Goal: Information Seeking & Learning: Learn about a topic

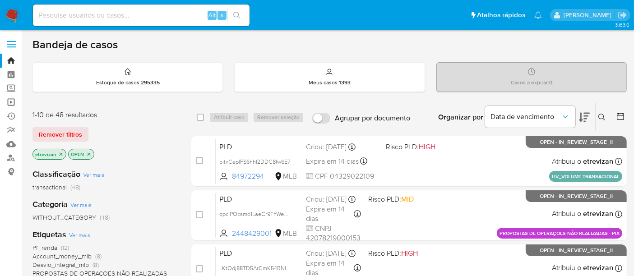
click at [7, 97] on link "Operações em massa" at bounding box center [53, 102] width 107 height 14
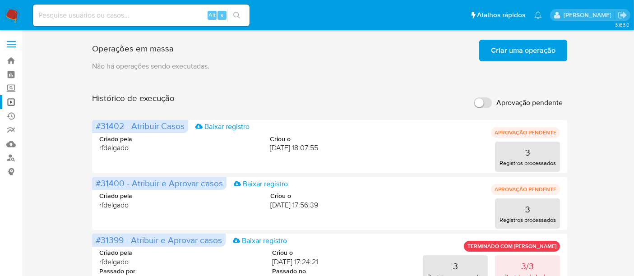
click at [534, 55] on span "Criar uma operação" at bounding box center [523, 51] width 64 height 20
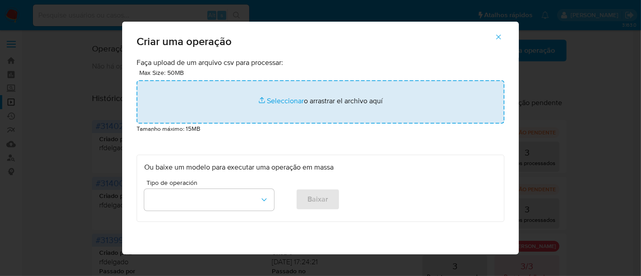
click at [281, 100] on input "file" at bounding box center [321, 101] width 368 height 43
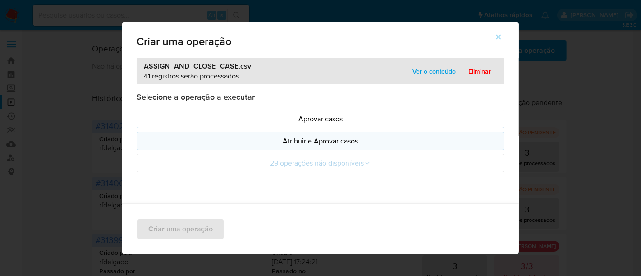
click at [327, 141] on p "Atribuir e Aprovar casos" at bounding box center [320, 141] width 353 height 10
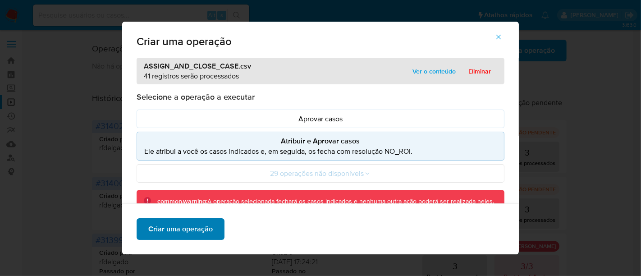
click at [194, 223] on span "Criar uma operação" at bounding box center [180, 229] width 64 height 20
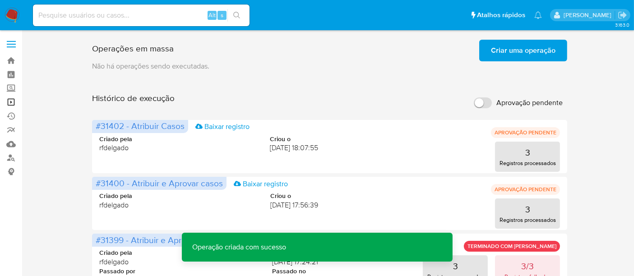
click at [16, 102] on link "Operações em massa" at bounding box center [53, 102] width 107 height 14
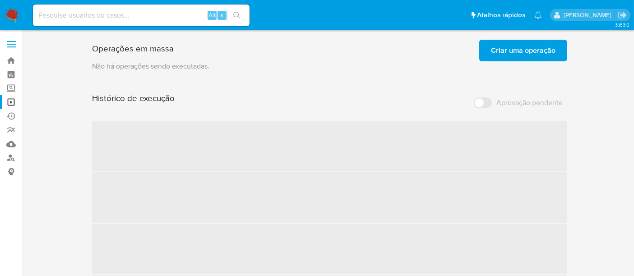
click at [545, 51] on span "Criar uma operação" at bounding box center [523, 51] width 64 height 20
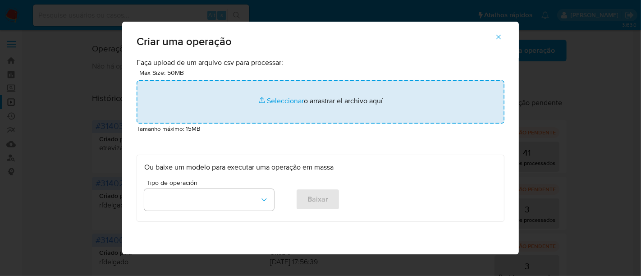
click at [284, 97] on input "file" at bounding box center [321, 101] width 368 height 43
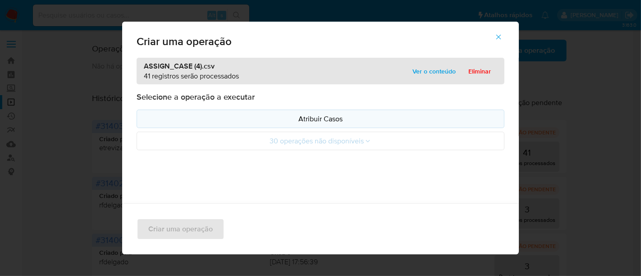
click at [325, 117] on p "Atribuir Casos" at bounding box center [320, 119] width 353 height 10
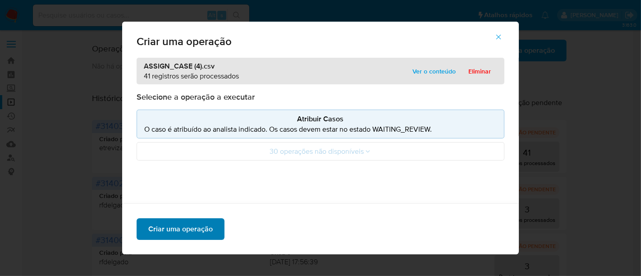
click at [192, 226] on span "Criar uma operação" at bounding box center [180, 229] width 64 height 20
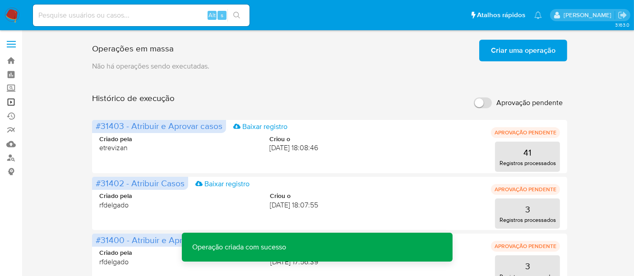
click at [9, 102] on link "Operações em massa" at bounding box center [53, 102] width 107 height 14
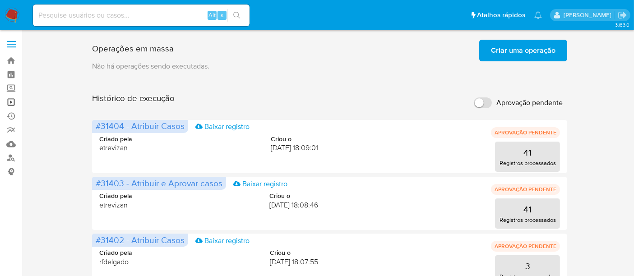
click at [13, 98] on link "Operações em massa" at bounding box center [53, 102] width 107 height 14
click at [10, 100] on link "Operações em massa" at bounding box center [53, 102] width 107 height 14
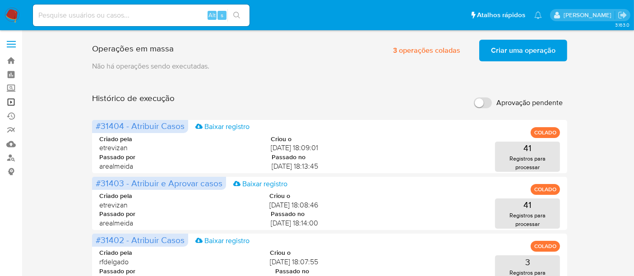
drag, startPoint x: 8, startPoint y: 102, endPoint x: 18, endPoint y: 99, distance: 10.7
click at [8, 101] on link "Operações em massa" at bounding box center [53, 102] width 107 height 14
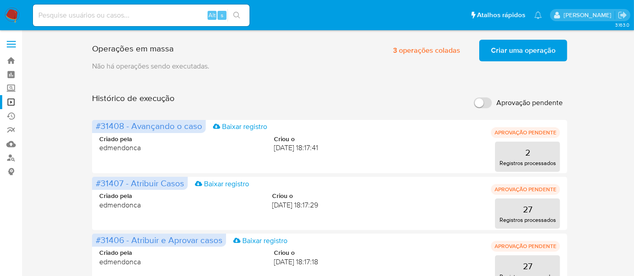
click at [9, 16] on img at bounding box center [12, 15] width 15 height 15
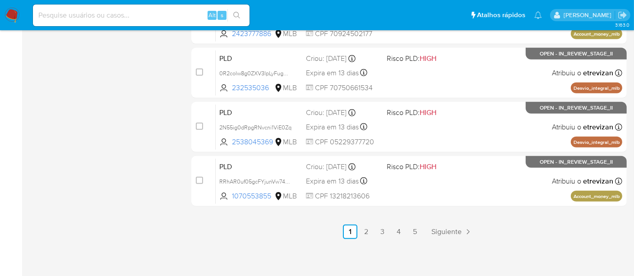
scroll to position [267, 0]
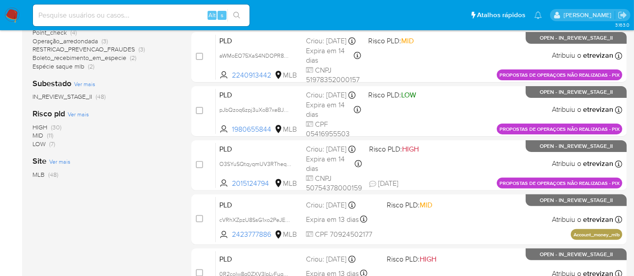
click at [8, 14] on img at bounding box center [12, 15] width 15 height 15
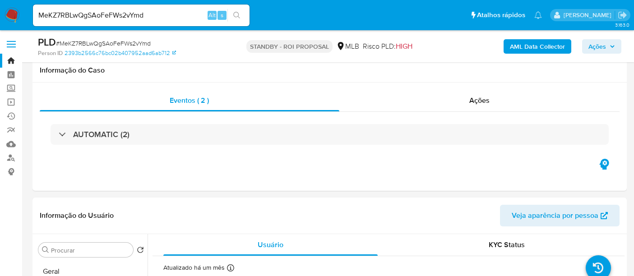
select select "10"
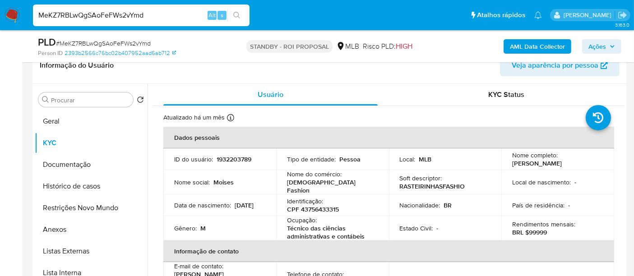
drag, startPoint x: 126, startPoint y: 15, endPoint x: 0, endPoint y: 23, distance: 126.1
click at [0, 23] on nav "Pausado Ver notificaciones MeKZ7RBLwQgSAoFeFWs2vYmd Alt s Atalhos rápidos Presi…" at bounding box center [317, 15] width 634 height 30
paste input "VhCkOx3FdLsK9WqVoO7A88E6"
type input "VhCkOx3FdLsK9WqVoO7A88E6"
click at [236, 11] on button "search-icon" at bounding box center [236, 15] width 18 height 13
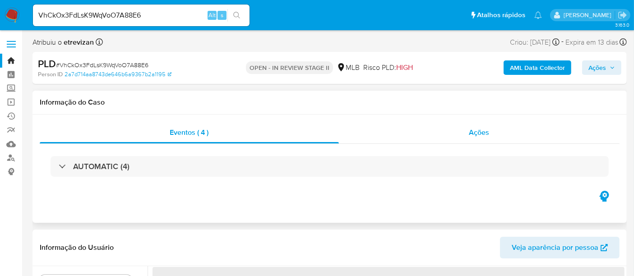
select select "10"
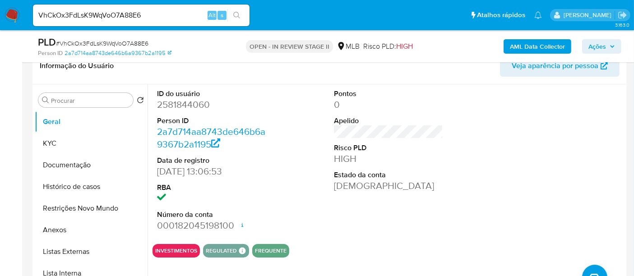
scroll to position [150, 0]
click at [56, 141] on button "KYC" at bounding box center [88, 143] width 106 height 22
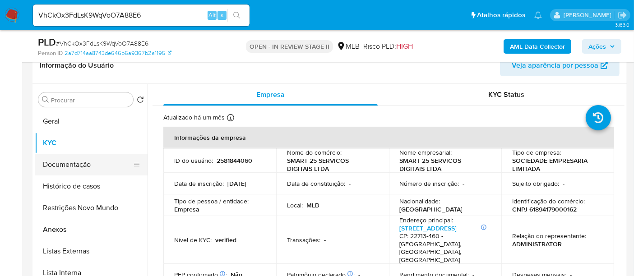
click at [75, 168] on button "Documentação" at bounding box center [88, 165] width 106 height 22
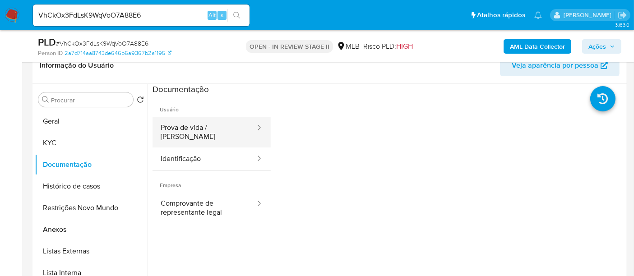
click at [206, 130] on button "Prova de vida / Selfie" at bounding box center [204, 132] width 104 height 31
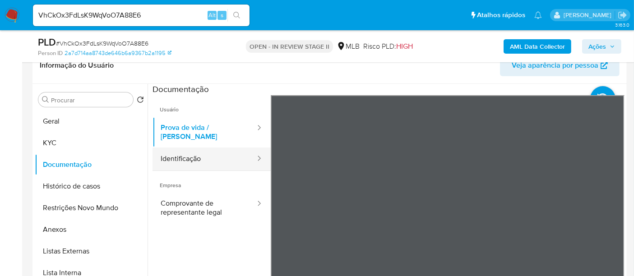
click at [196, 152] on button "Identificação" at bounding box center [204, 158] width 104 height 23
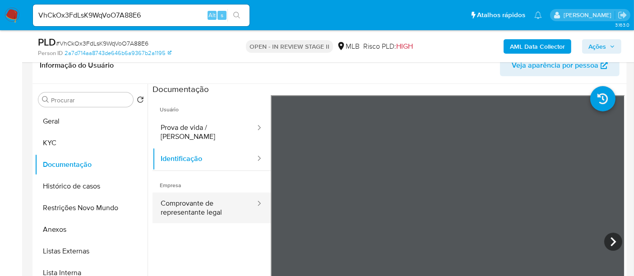
click at [198, 199] on button "Comprovante de representante legal" at bounding box center [204, 208] width 104 height 31
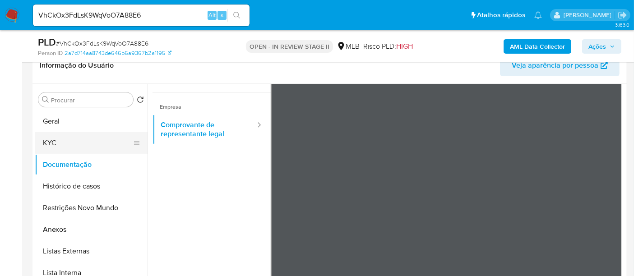
drag, startPoint x: 57, startPoint y: 141, endPoint x: 67, endPoint y: 143, distance: 9.7
click at [60, 142] on button "KYC" at bounding box center [88, 143] width 106 height 22
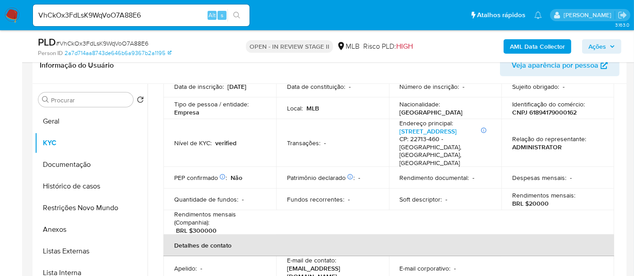
scroll to position [100, 0]
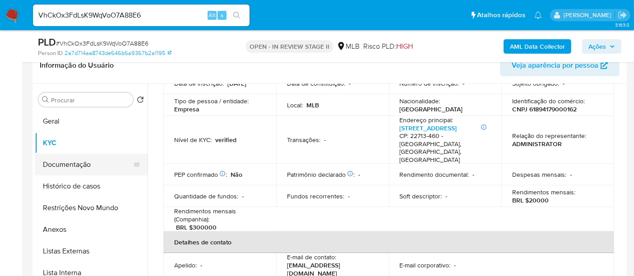
click at [76, 166] on button "Documentação" at bounding box center [88, 165] width 106 height 22
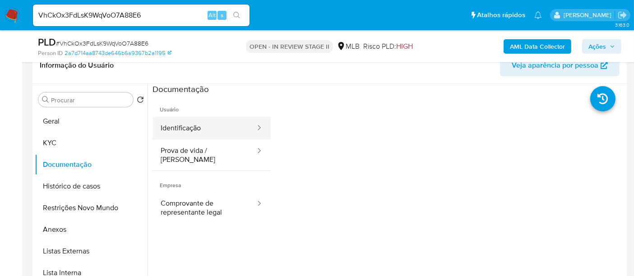
click at [172, 133] on button "Identificação" at bounding box center [204, 128] width 104 height 23
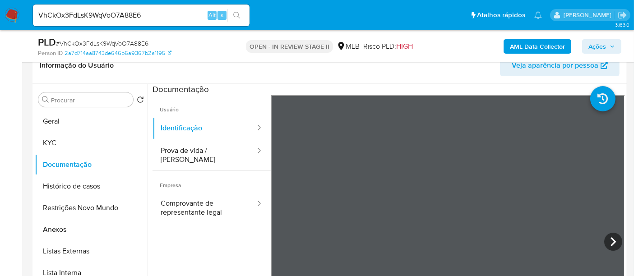
drag, startPoint x: 173, startPoint y: 149, endPoint x: 265, endPoint y: 151, distance: 91.6
click at [174, 149] on button "Prova de vida / Selfie" at bounding box center [204, 155] width 104 height 31
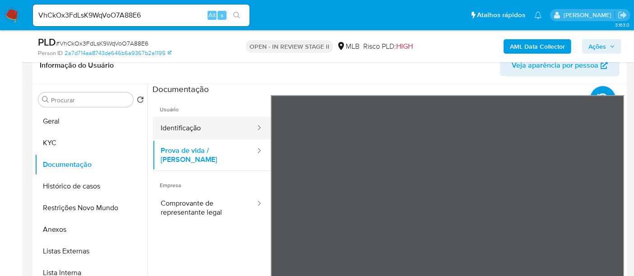
click at [167, 130] on button "Identificação" at bounding box center [204, 128] width 104 height 23
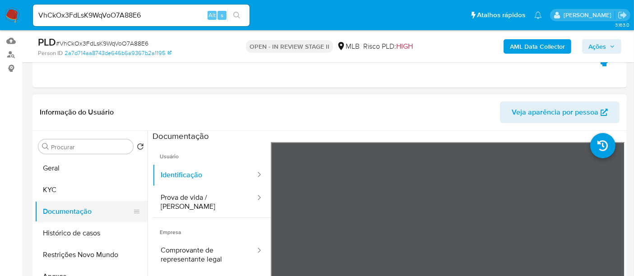
scroll to position [150, 0]
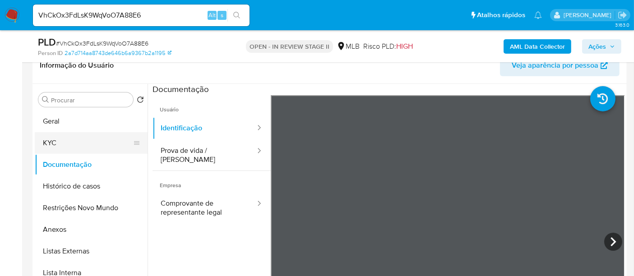
drag, startPoint x: 55, startPoint y: 140, endPoint x: 130, endPoint y: 139, distance: 74.9
click at [55, 139] on button "KYC" at bounding box center [88, 143] width 106 height 22
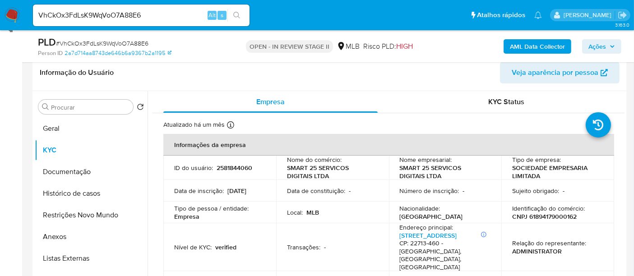
scroll to position [200, 0]
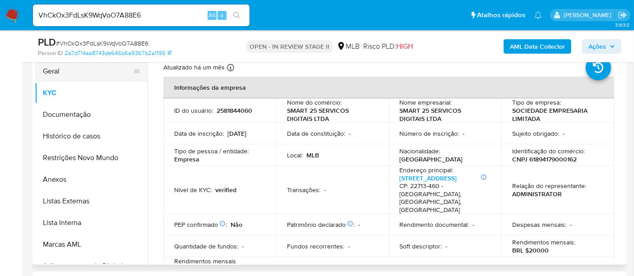
click at [55, 71] on button "Geral" at bounding box center [88, 71] width 106 height 22
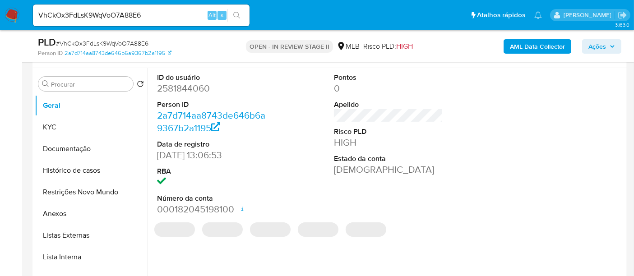
scroll to position [150, 0]
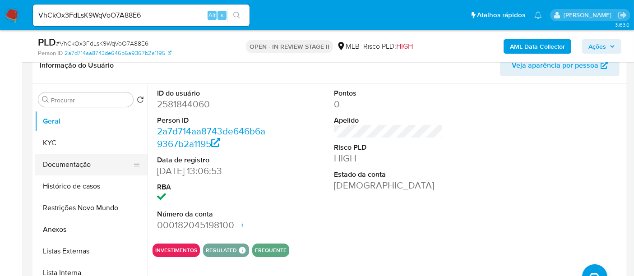
click at [95, 166] on button "Documentação" at bounding box center [88, 165] width 106 height 22
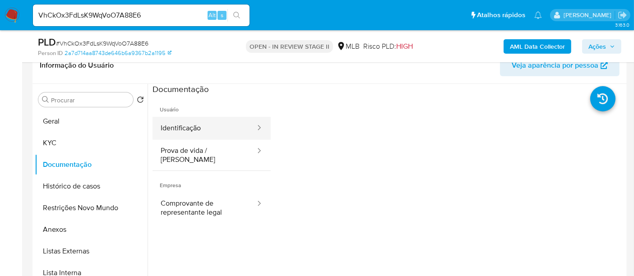
click at [183, 125] on button "Identificação" at bounding box center [204, 128] width 104 height 23
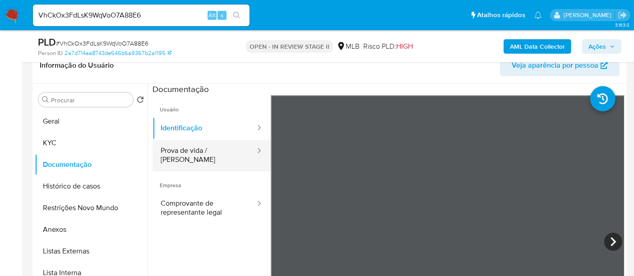
click at [171, 150] on button "Prova de vida / Selfie" at bounding box center [204, 155] width 104 height 31
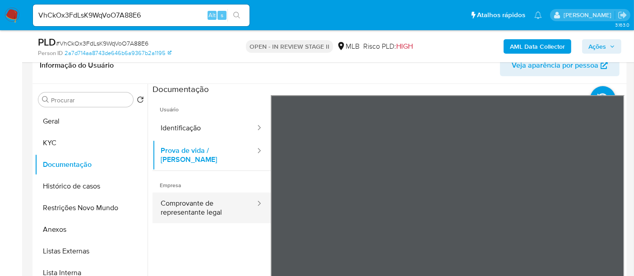
click at [196, 199] on button "Comprovante de representante legal" at bounding box center [204, 208] width 104 height 31
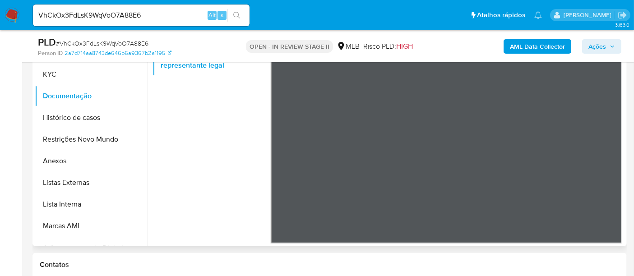
scroll to position [250, 0]
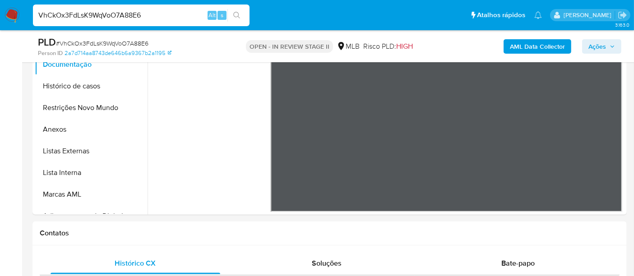
drag, startPoint x: 162, startPoint y: 18, endPoint x: 0, endPoint y: 12, distance: 162.5
click at [0, 12] on nav "Pausado Ver notificaciones VhCkOx3FdLsK9WqVoO7A88E6 Alt s Atalhos rápidos Presi…" at bounding box center [317, 15] width 634 height 30
paste input "MpUL67KtpDHk522GHt2438sR"
type input "MpUL67KtpDHk522GHt2438sR"
click at [238, 12] on icon "search-icon" at bounding box center [236, 15] width 7 height 7
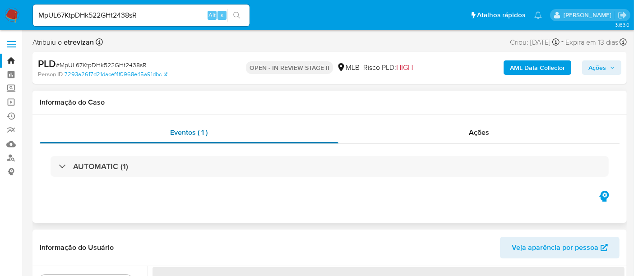
select select "10"
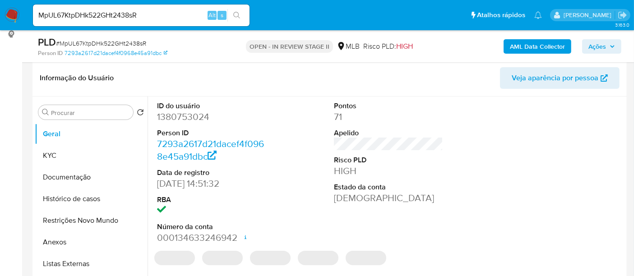
scroll to position [150, 0]
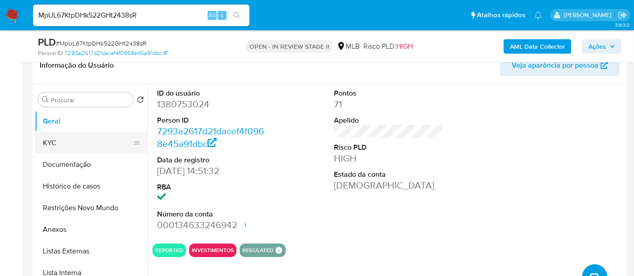
drag, startPoint x: 49, startPoint y: 140, endPoint x: 139, endPoint y: 138, distance: 89.8
click at [49, 140] on button "KYC" at bounding box center [88, 143] width 106 height 22
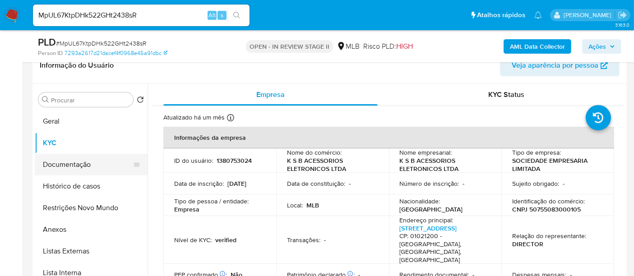
click at [65, 160] on button "Documentação" at bounding box center [88, 165] width 106 height 22
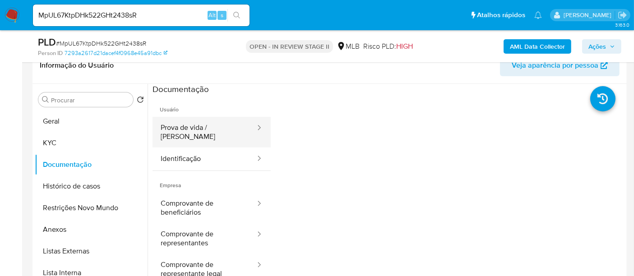
click at [214, 122] on button "Prova de vida / Selfie" at bounding box center [204, 132] width 104 height 31
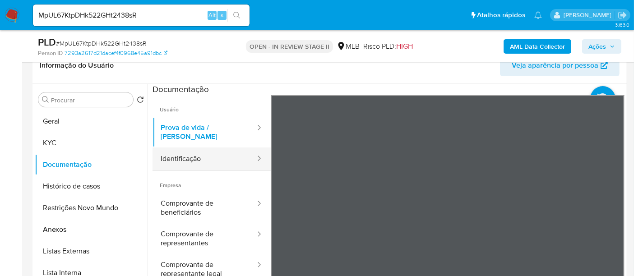
click at [184, 152] on button "Identificação" at bounding box center [204, 158] width 104 height 23
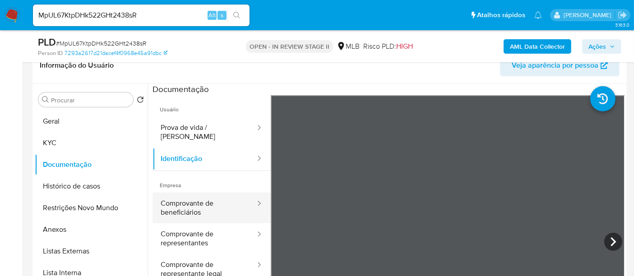
click at [179, 193] on button "Comprovante de beneficiários" at bounding box center [204, 208] width 104 height 31
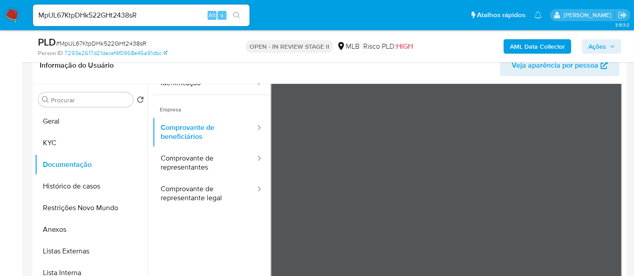
scroll to position [78, 0]
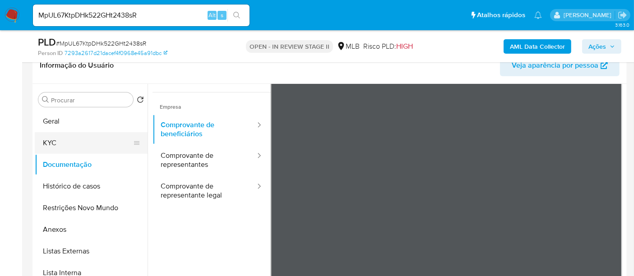
click at [58, 141] on button "KYC" at bounding box center [88, 143] width 106 height 22
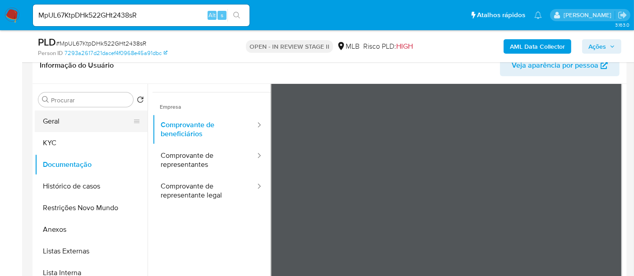
scroll to position [0, 0]
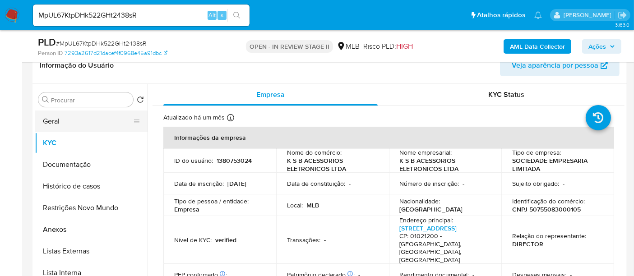
click at [55, 120] on button "Geral" at bounding box center [88, 121] width 106 height 22
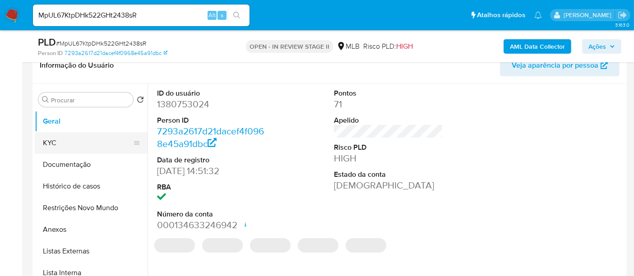
click at [49, 145] on button "KYC" at bounding box center [88, 143] width 106 height 22
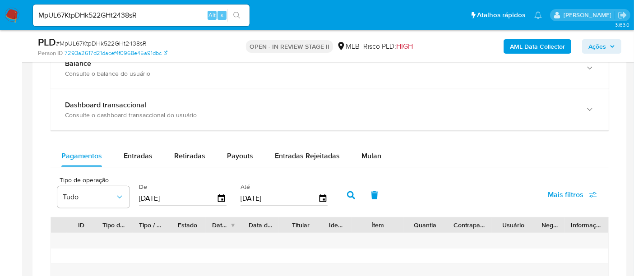
scroll to position [751, 0]
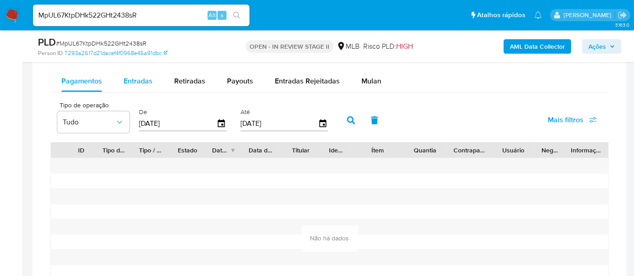
click at [137, 82] on span "Entradas" at bounding box center [138, 81] width 29 height 10
select select "10"
drag, startPoint x: 165, startPoint y: 13, endPoint x: 0, endPoint y: 11, distance: 165.1
click at [0, 11] on nav "Pausado Ver notificaciones MpUL67KtpDHk522GHt2438sR Alt s Atalhos rápidos Presi…" at bounding box center [317, 15] width 634 height 30
paste input "S6tF7kMfn7qhMYXJdnHypqrC"
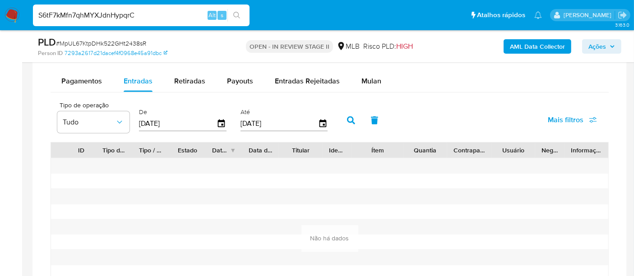
type input "S6tF7kMfn7qhMYXJdnHypqrC"
click at [237, 16] on icon "search-icon" at bounding box center [236, 15] width 7 height 7
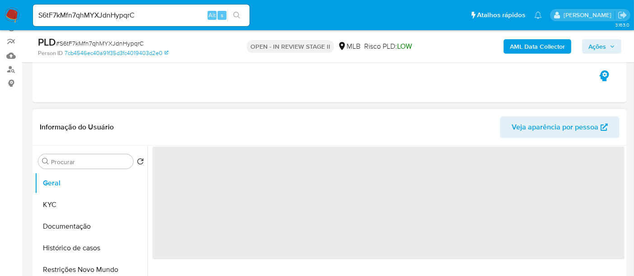
scroll to position [100, 0]
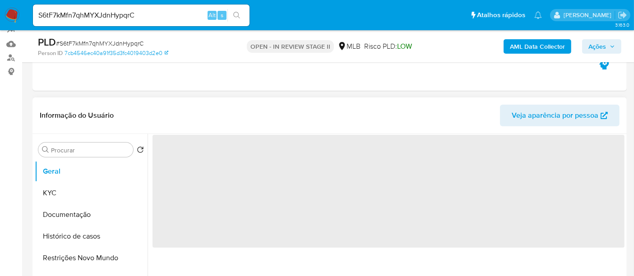
select select "10"
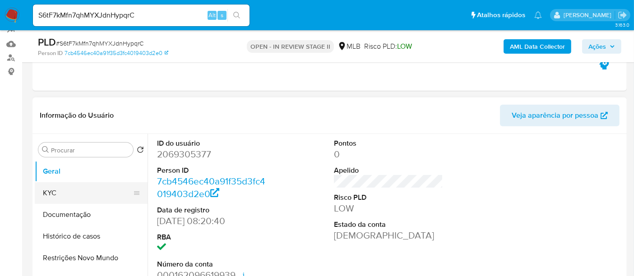
click at [65, 192] on button "KYC" at bounding box center [88, 193] width 106 height 22
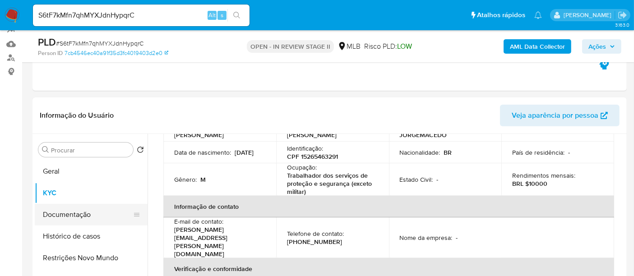
click at [71, 212] on button "Documentação" at bounding box center [88, 215] width 106 height 22
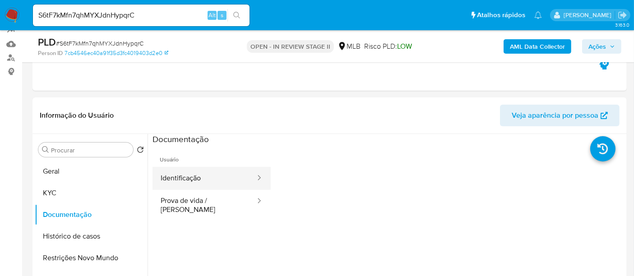
click at [190, 176] on button "Identificação" at bounding box center [204, 178] width 104 height 23
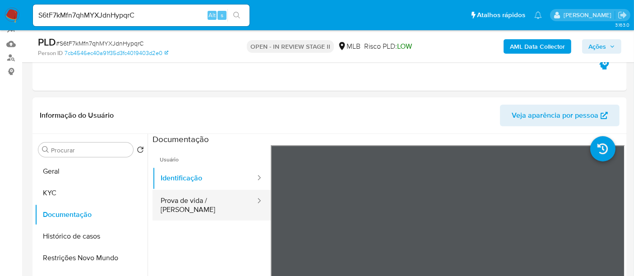
click at [193, 199] on button "Prova de vida / Selfie" at bounding box center [204, 205] width 104 height 31
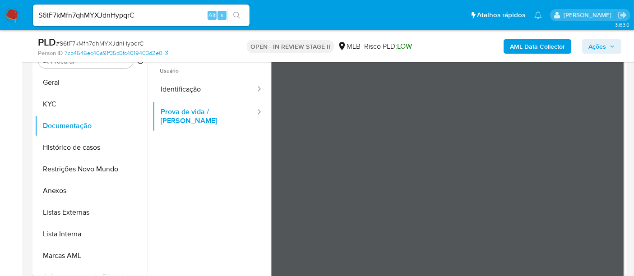
scroll to position [28, 0]
click at [69, 106] on button "KYC" at bounding box center [88, 104] width 106 height 22
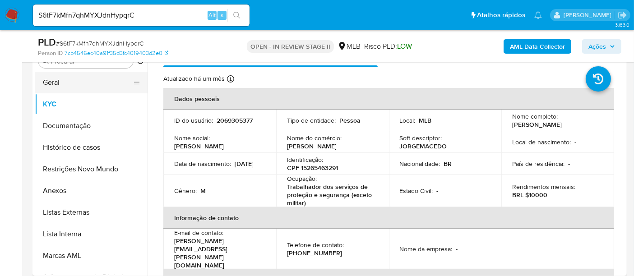
click at [58, 80] on button "Geral" at bounding box center [88, 83] width 106 height 22
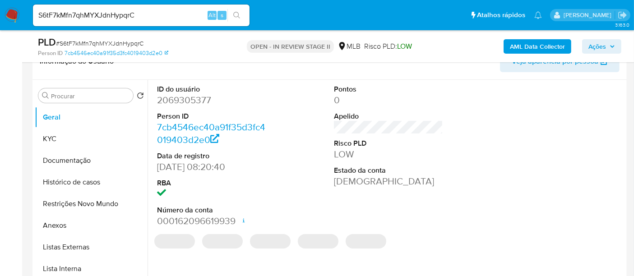
scroll to position [139, 0]
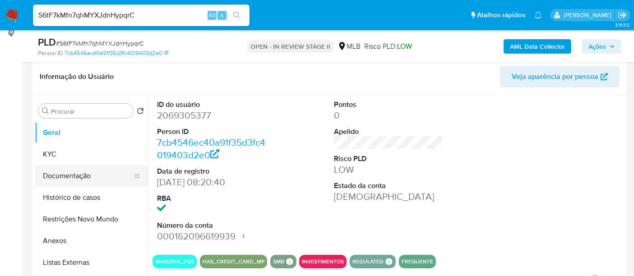
drag, startPoint x: 74, startPoint y: 177, endPoint x: 115, endPoint y: 180, distance: 40.2
click at [75, 177] on button "Documentação" at bounding box center [88, 176] width 106 height 22
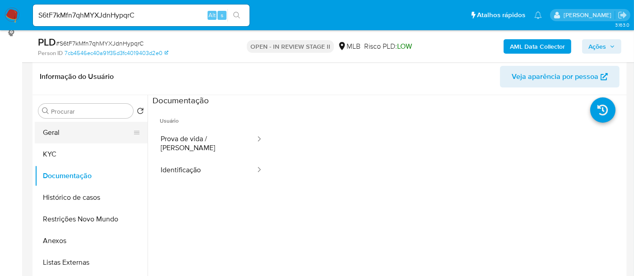
click at [64, 125] on button "Geral" at bounding box center [88, 133] width 106 height 22
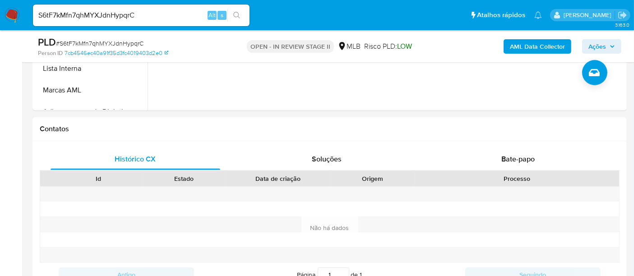
scroll to position [350, 0]
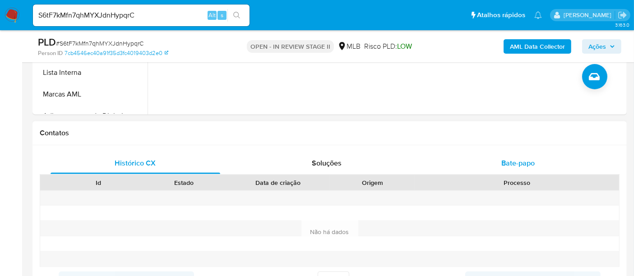
click at [525, 164] on span "Bate-papo" at bounding box center [517, 163] width 33 height 10
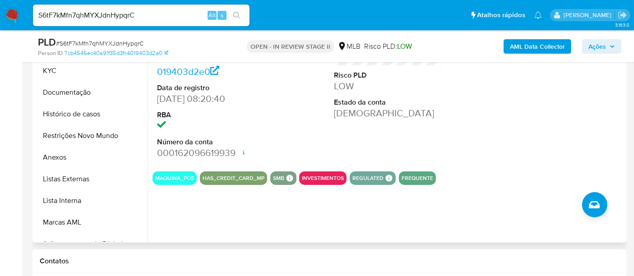
scroll to position [150, 0]
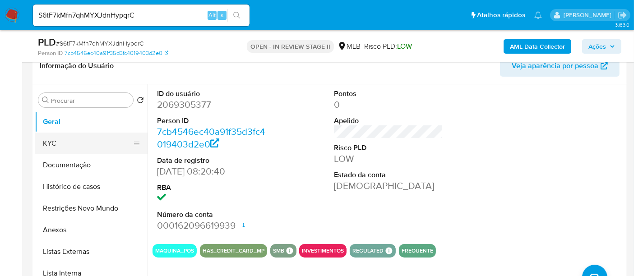
click at [66, 143] on button "KYC" at bounding box center [88, 144] width 106 height 22
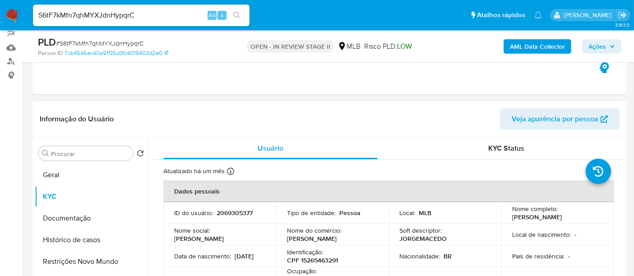
scroll to position [100, 0]
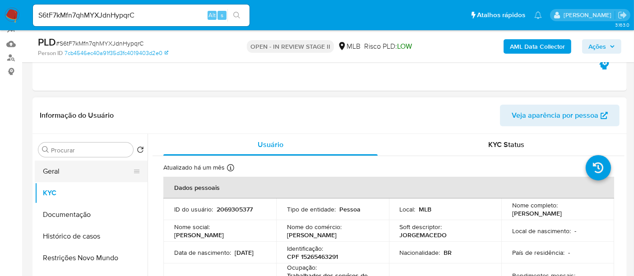
click at [59, 170] on button "Geral" at bounding box center [88, 172] width 106 height 22
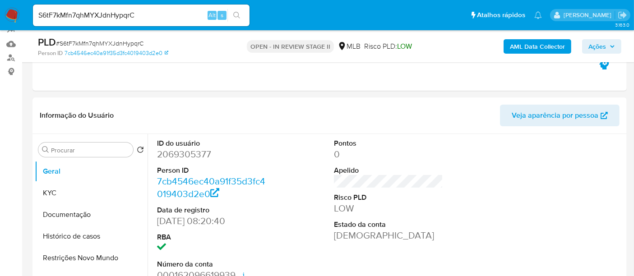
click at [9, 14] on img at bounding box center [12, 15] width 15 height 15
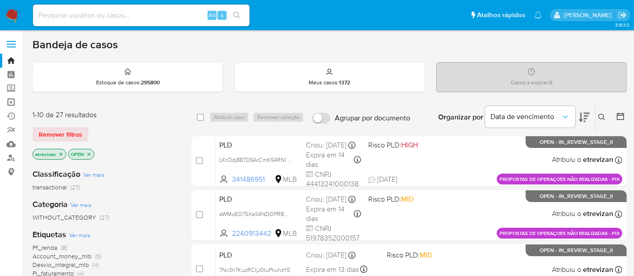
click at [11, 102] on link "Operações em massa" at bounding box center [53, 102] width 107 height 14
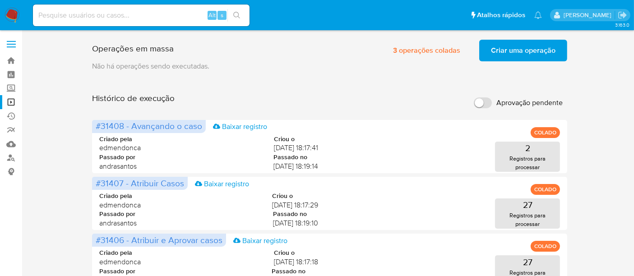
click at [12, 12] on img at bounding box center [12, 15] width 15 height 15
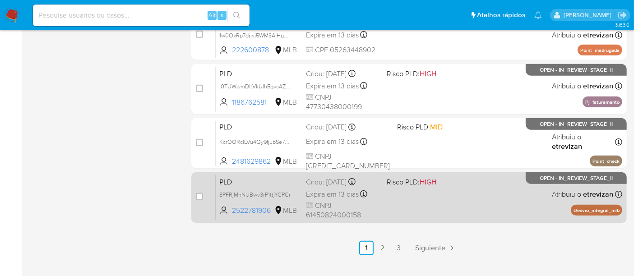
scroll to position [467, 0]
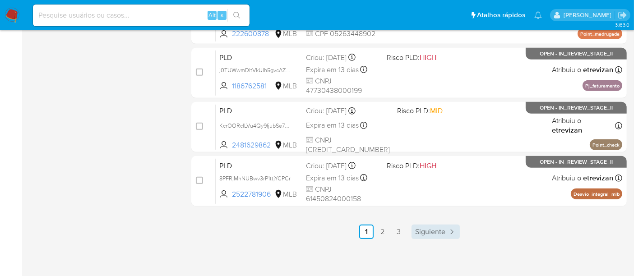
click at [437, 232] on span "Siguiente" at bounding box center [430, 231] width 30 height 7
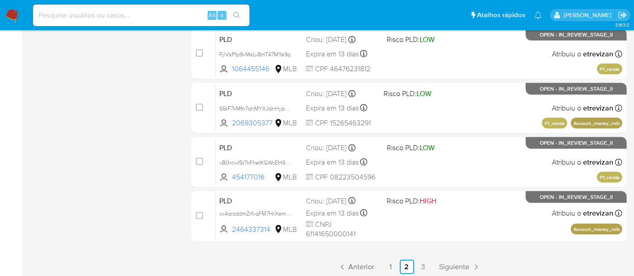
scroll to position [467, 0]
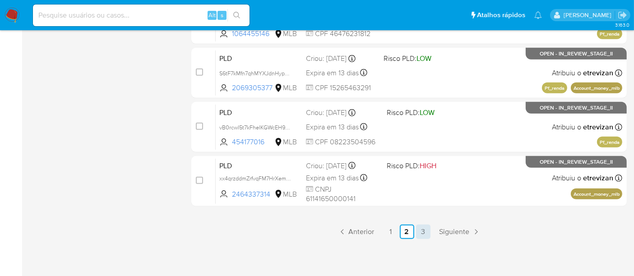
click at [423, 231] on link "3" at bounding box center [423, 232] width 14 height 14
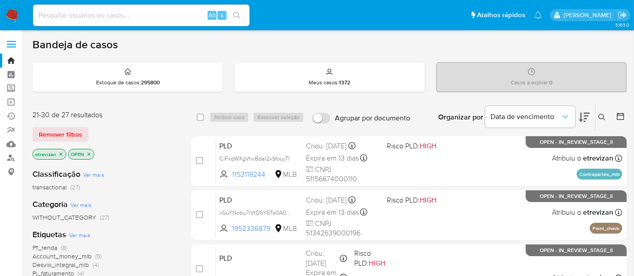
click at [5, 8] on img at bounding box center [12, 15] width 15 height 15
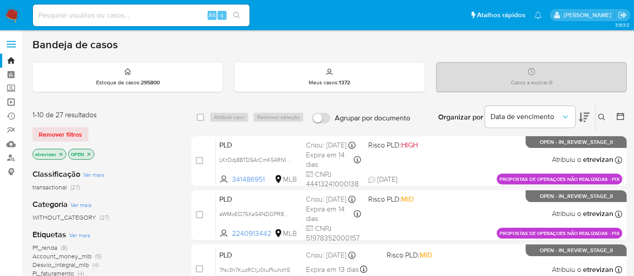
click at [10, 99] on link "Operações em massa" at bounding box center [53, 102] width 107 height 14
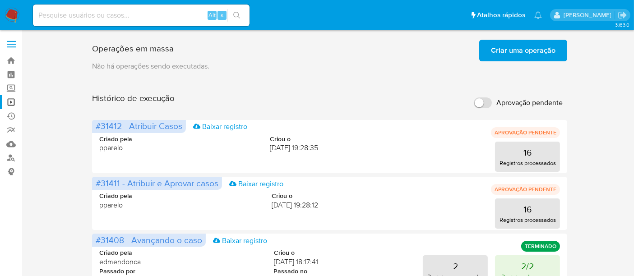
click at [147, 18] on input at bounding box center [141, 15] width 216 height 12
paste input "S6tF7kMfn7qhMYXJdnHypqrC"
type input "S6tF7kMfn7qhMYXJdnHypqrC"
click at [237, 14] on icon "search-icon" at bounding box center [236, 15] width 7 height 7
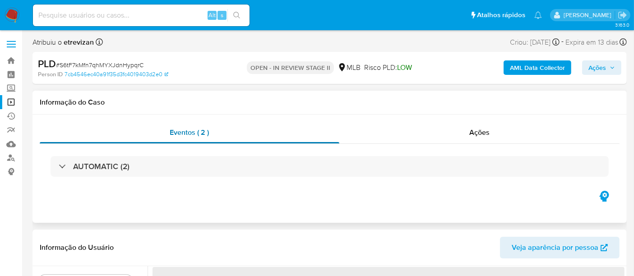
select select "10"
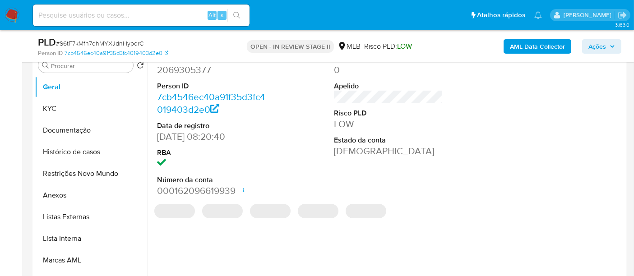
scroll to position [200, 0]
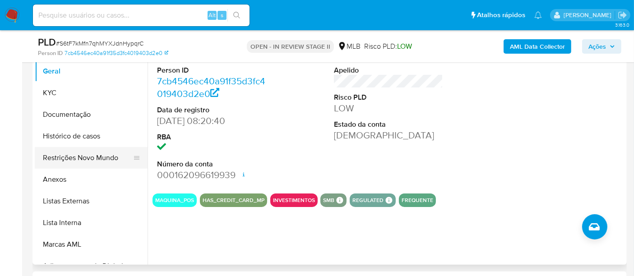
click at [74, 154] on button "Restrições Novo Mundo" at bounding box center [88, 158] width 106 height 22
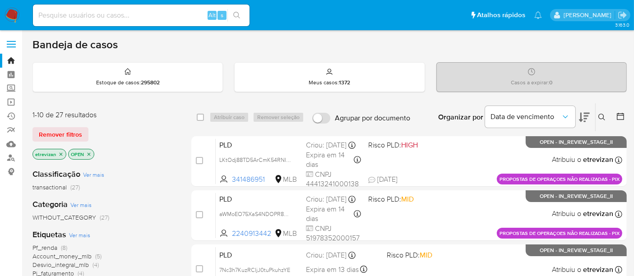
click at [59, 154] on icon "close-filter" at bounding box center [60, 154] width 5 height 5
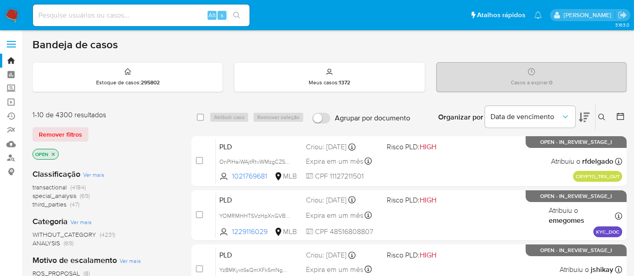
click at [157, 11] on input at bounding box center [141, 15] width 216 height 12
click at [602, 115] on icon at bounding box center [601, 117] width 7 height 7
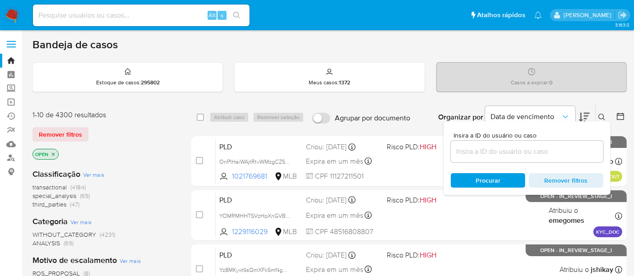
click at [460, 160] on div at bounding box center [527, 152] width 152 height 22
click at [457, 151] on input at bounding box center [527, 152] width 152 height 12
paste input "S6tF7kMfn7qhMYXJdnHypqrC"
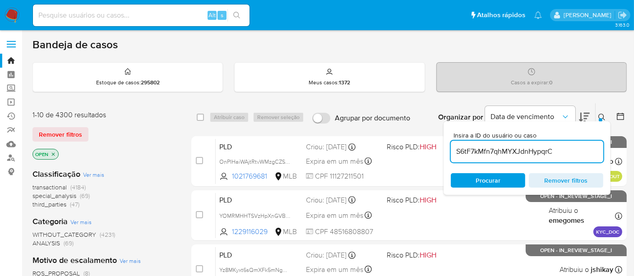
type input "S6tF7kMfn7qhMYXJdnHypqrC"
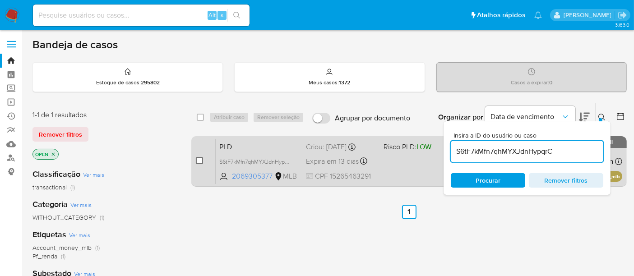
click at [199, 160] on input "checkbox" at bounding box center [199, 160] width 7 height 7
checkbox input "true"
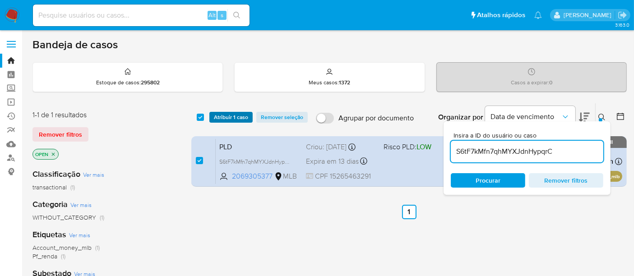
click at [226, 118] on span "Atribuir 1 caso" at bounding box center [231, 117] width 34 height 9
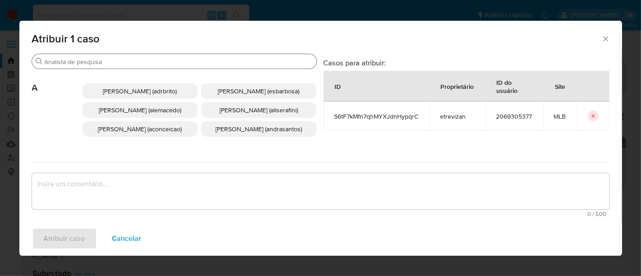
click at [136, 62] on input "Buscar" at bounding box center [179, 62] width 268 height 8
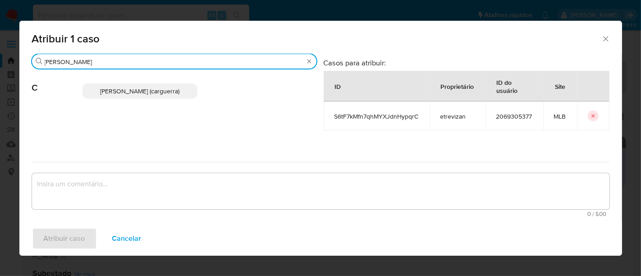
type input "carlos"
click at [90, 180] on textarea "assign-modal" at bounding box center [321, 191] width 578 height 36
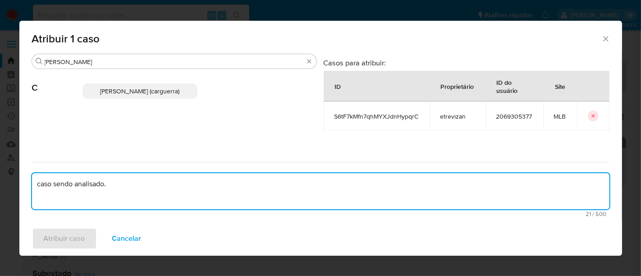
type textarea "caso sendo analisado."
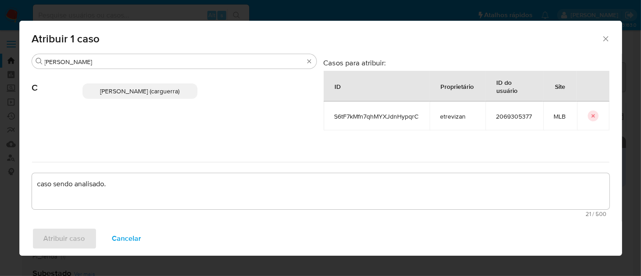
click at [180, 88] on span "Carlos Augusto Guerra (carguerra)" at bounding box center [139, 91] width 79 height 9
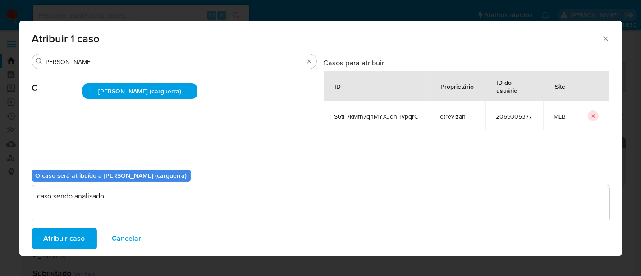
click at [60, 241] on span "Atribuir caso" at bounding box center [64, 239] width 41 height 20
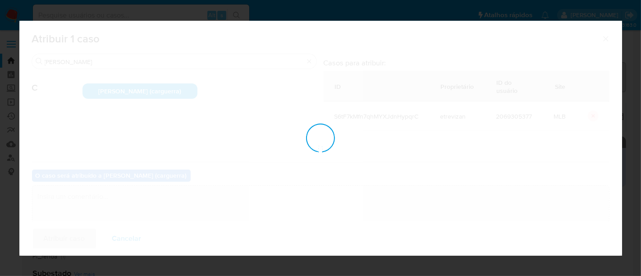
checkbox input "false"
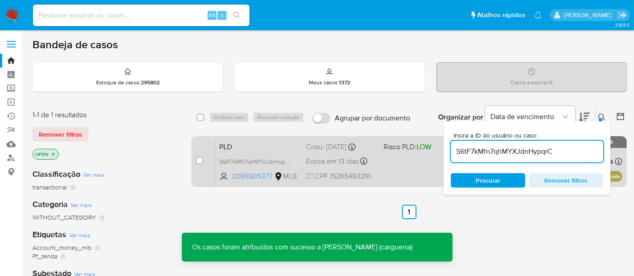
click at [395, 167] on div "PLD S6tF7kMfn7qhMYXJdnHypqrC 2069305377 MLB Risco PLD: LOW Criou: 12/09/2025 Cr…" at bounding box center [419, 161] width 406 height 46
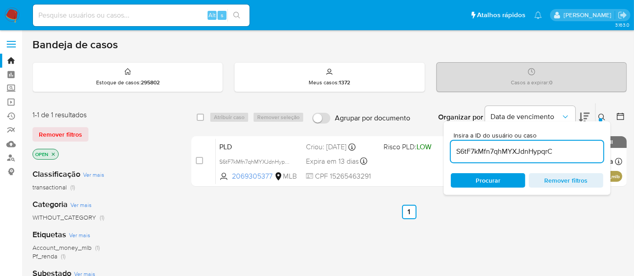
click at [131, 17] on input at bounding box center [141, 15] width 216 height 12
paste input "xx4qrzddmZrfvqFM7HrXemoN"
type input "xx4qrzddmZrfvqFM7HrXemoN"
click at [236, 12] on icon "search-icon" at bounding box center [236, 15] width 7 height 7
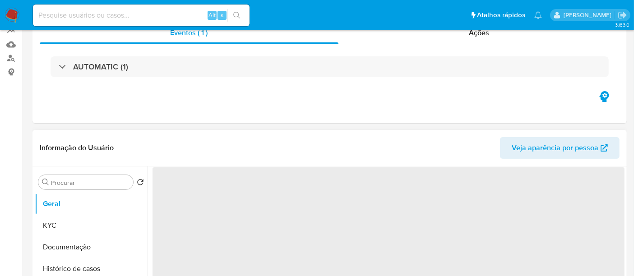
select select "10"
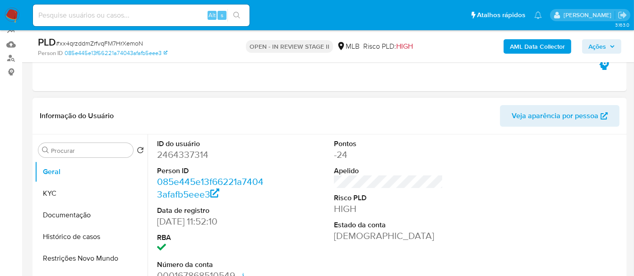
scroll to position [100, 0]
click at [72, 214] on button "Documentação" at bounding box center [88, 215] width 106 height 22
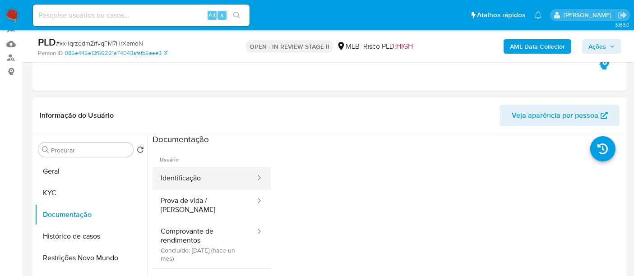
click at [196, 177] on button "Identificação" at bounding box center [204, 178] width 104 height 23
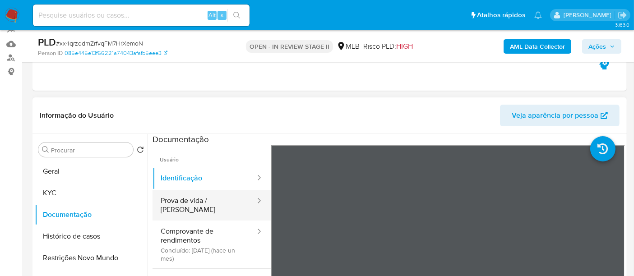
click at [175, 202] on button "Prova de vida / Selfie" at bounding box center [204, 205] width 104 height 31
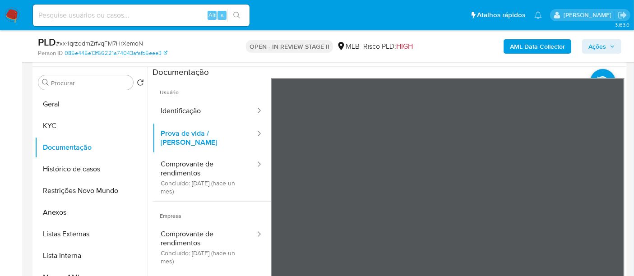
scroll to position [171, 0]
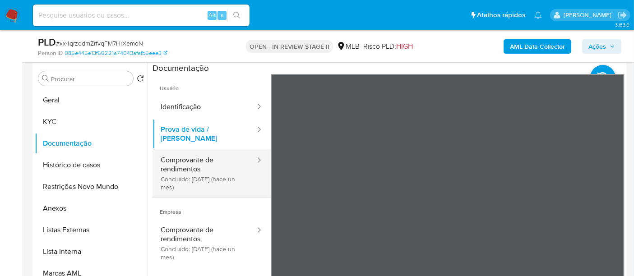
click at [174, 157] on button "Comprovante de rendimentos Concluído: 06/09/2025 (hace un mes)" at bounding box center [204, 173] width 104 height 48
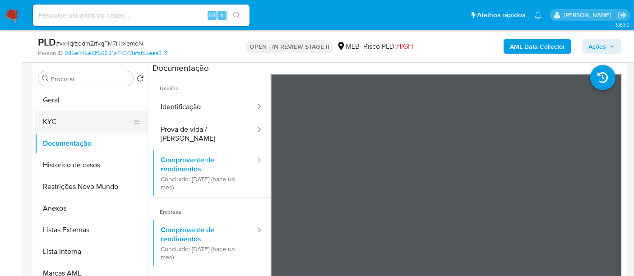
click at [56, 123] on button "KYC" at bounding box center [88, 122] width 106 height 22
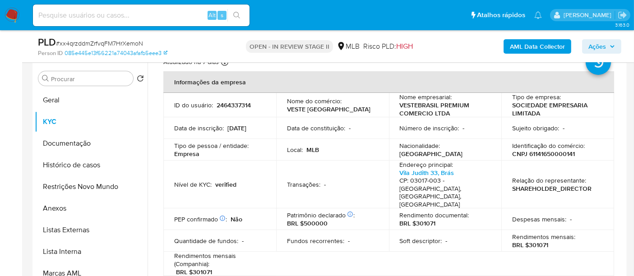
scroll to position [50, 0]
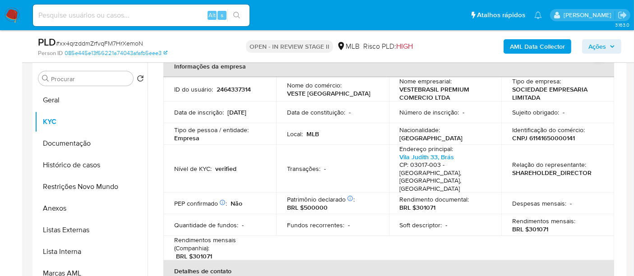
click at [537, 225] on p "BRL $301071" at bounding box center [530, 229] width 36 height 8
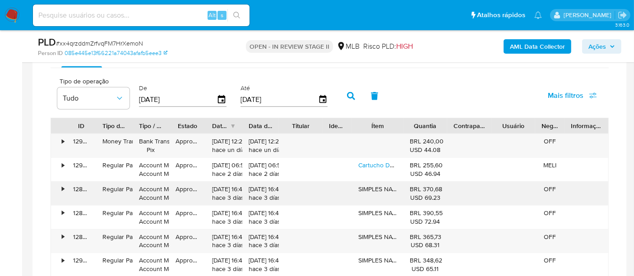
scroll to position [622, 0]
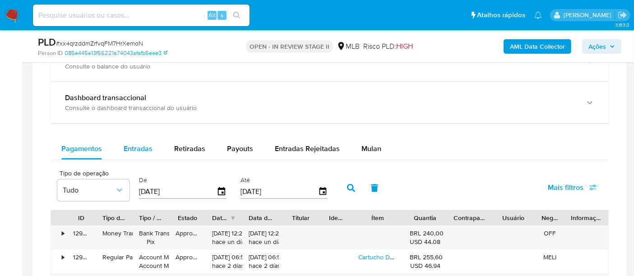
drag, startPoint x: 140, startPoint y: 150, endPoint x: 161, endPoint y: 149, distance: 21.2
click at [140, 150] on span "Entradas" at bounding box center [138, 148] width 29 height 10
select select "10"
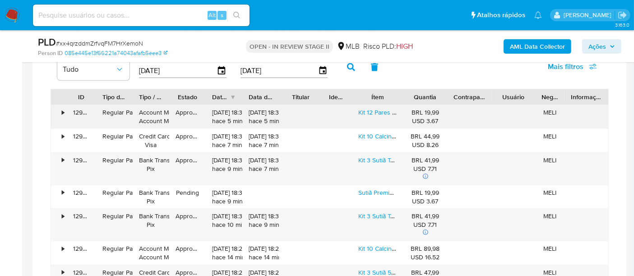
scroll to position [756, 0]
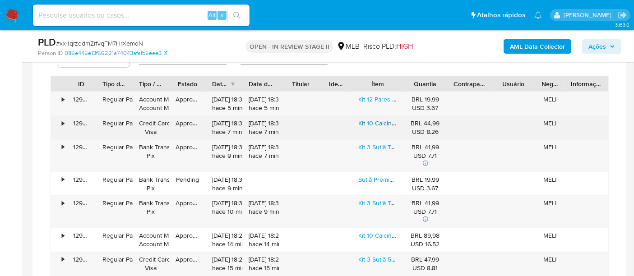
click at [361, 123] on link "Kit 10 Calcinhas Fio Dental Premium Sem Costura Microfibra" at bounding box center [441, 123] width 166 height 9
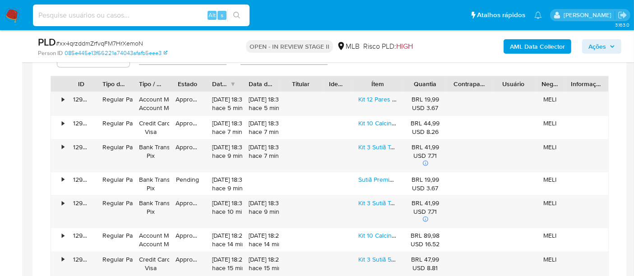
click at [121, 12] on input at bounding box center [141, 15] width 216 height 12
paste input "zTvGIjCRN8n0OVPRPweNm9uW"
type input "zTvGIjCRN8n0OVPRPweNm9uW"
click at [235, 14] on icon "search-icon" at bounding box center [236, 15] width 7 height 7
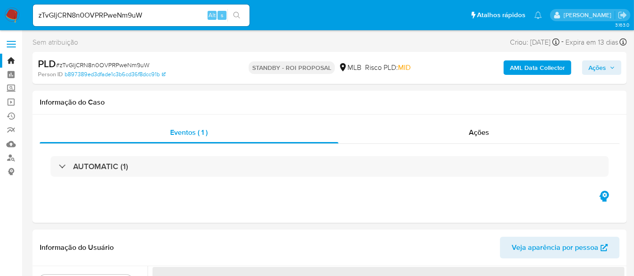
select select "10"
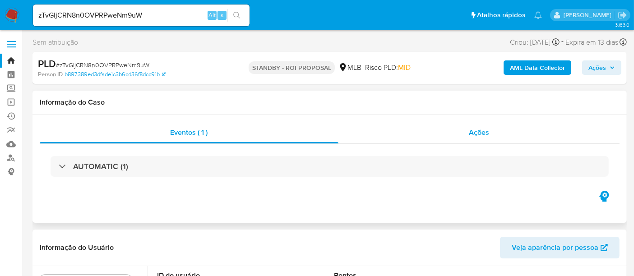
drag, startPoint x: 477, startPoint y: 131, endPoint x: 228, endPoint y: 120, distance: 249.2
click at [476, 131] on span "Ações" at bounding box center [479, 132] width 20 height 10
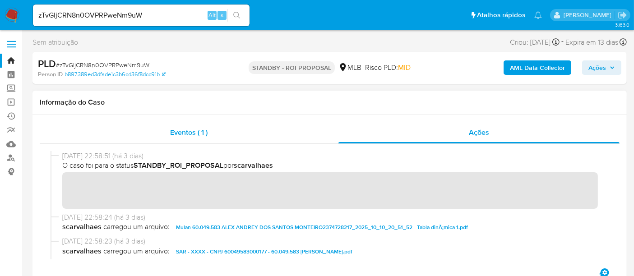
click at [185, 132] on span "Eventos ( 1 )" at bounding box center [188, 132] width 37 height 10
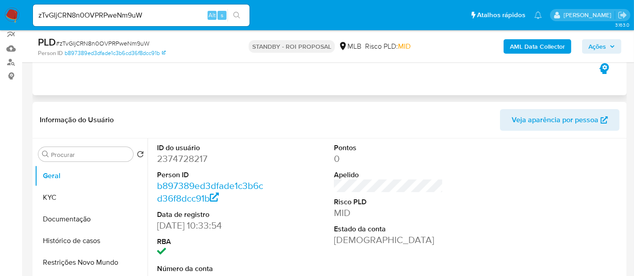
scroll to position [100, 0]
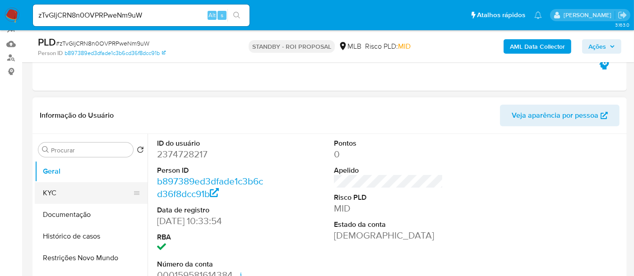
click at [68, 192] on button "KYC" at bounding box center [88, 193] width 106 height 22
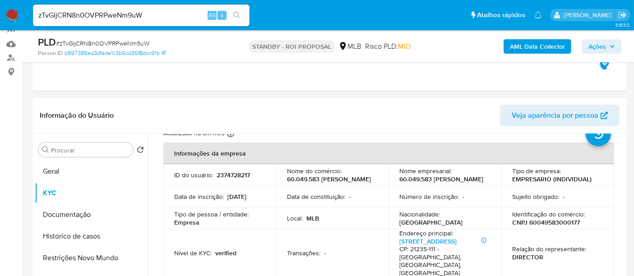
scroll to position [50, 0]
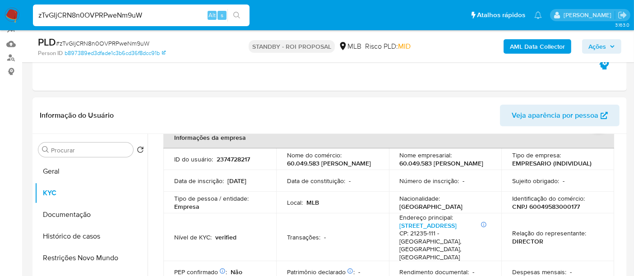
drag, startPoint x: 152, startPoint y: 14, endPoint x: 0, endPoint y: 8, distance: 152.1
click at [0, 8] on nav "Pausado Ver notificaciones zTvGIjCRN8n0OVPRPweNm9uW Alt s Atalhos rápidos Presi…" at bounding box center [317, 15] width 634 height 30
paste input "wgfYARnagX7qgR6MhvzoWf4b"
type input "wgfYARnagX7qgR6MhvzoWf4b"
click at [231, 12] on button "search-icon" at bounding box center [236, 15] width 18 height 13
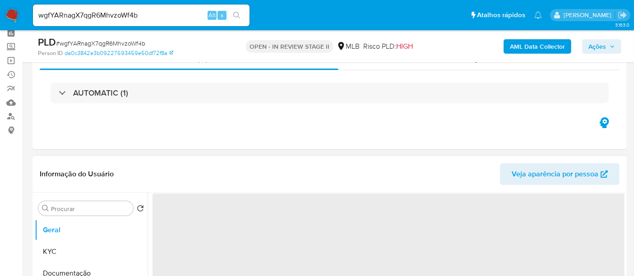
scroll to position [100, 0]
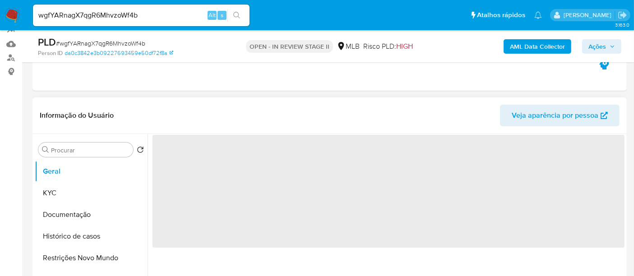
select select "10"
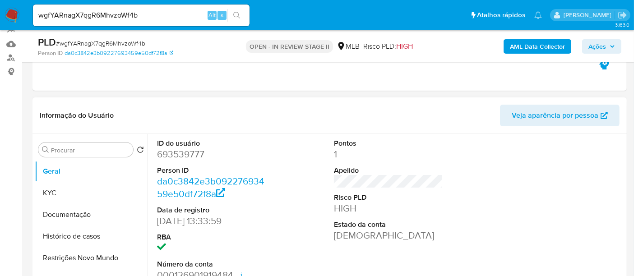
scroll to position [150, 0]
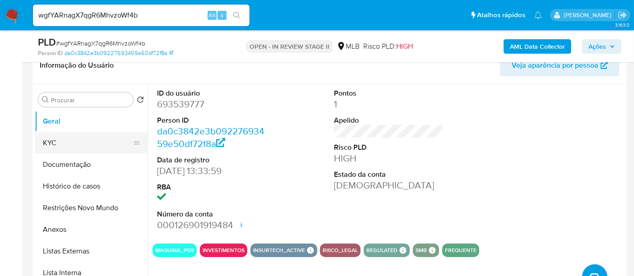
drag, startPoint x: 73, startPoint y: 141, endPoint x: 80, endPoint y: 141, distance: 7.2
click at [73, 141] on button "KYC" at bounding box center [88, 143] width 106 height 22
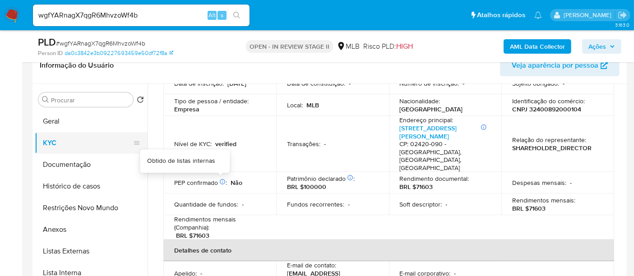
scroll to position [0, 0]
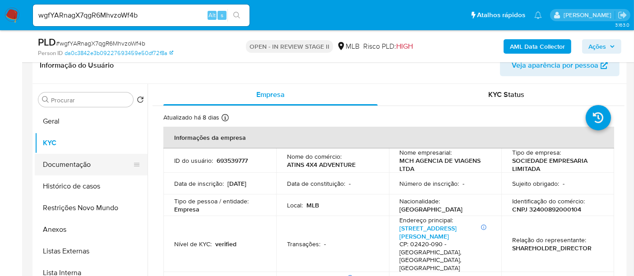
drag, startPoint x: 64, startPoint y: 160, endPoint x: 91, endPoint y: 161, distance: 27.1
click at [64, 160] on button "Documentação" at bounding box center [88, 165] width 106 height 22
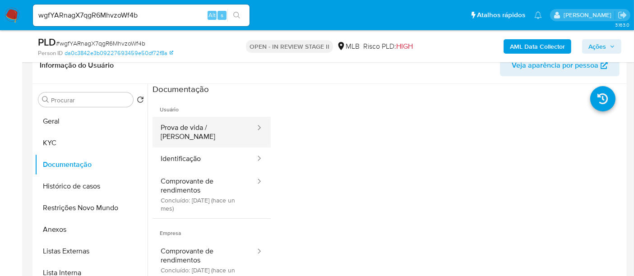
click at [204, 126] on button "Prova de vida / Selfie" at bounding box center [204, 132] width 104 height 31
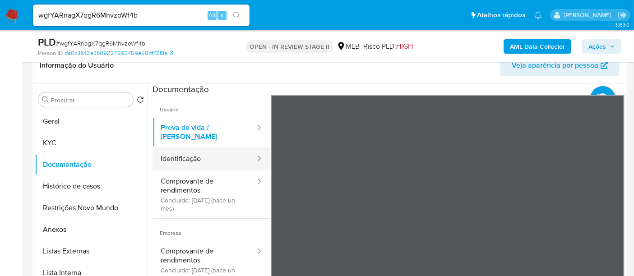
click at [188, 152] on button "Identificação" at bounding box center [204, 158] width 104 height 23
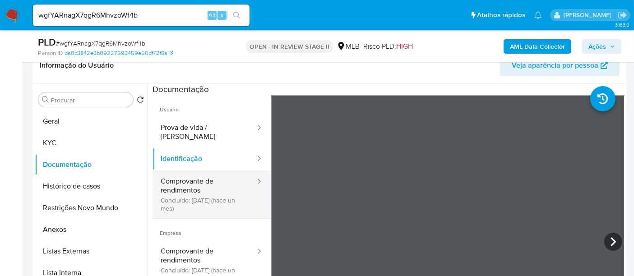
drag, startPoint x: 189, startPoint y: 176, endPoint x: 193, endPoint y: 178, distance: 5.4
click at [190, 177] on button "Comprovante de rendimentos Concluído: 15/09/2025 (hace un mes)" at bounding box center [204, 194] width 104 height 48
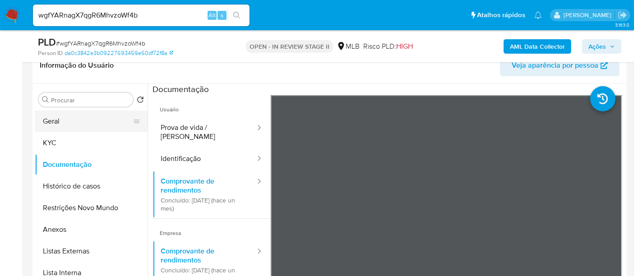
click at [58, 123] on button "Geral" at bounding box center [88, 121] width 106 height 22
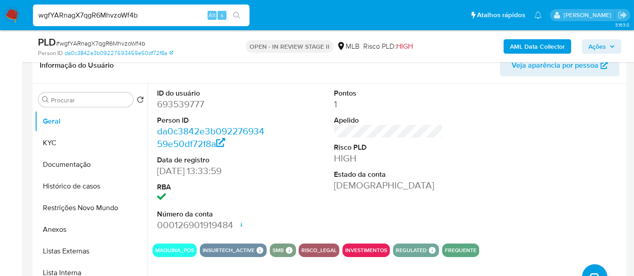
drag, startPoint x: 156, startPoint y: 17, endPoint x: 0, endPoint y: -42, distance: 166.4
paste input "84E7KYuTpOjMANcZutx5vmqG"
type input "84E7KYuTpOjMANcZutx5vmqG"
click at [237, 14] on icon "search-icon" at bounding box center [236, 15] width 7 height 7
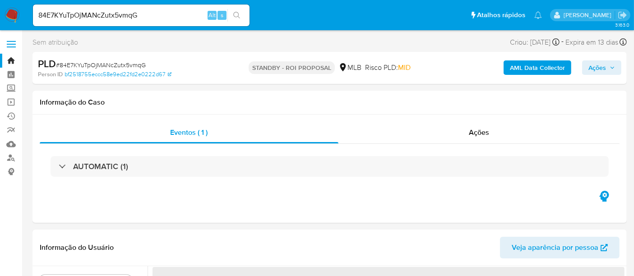
select select "10"
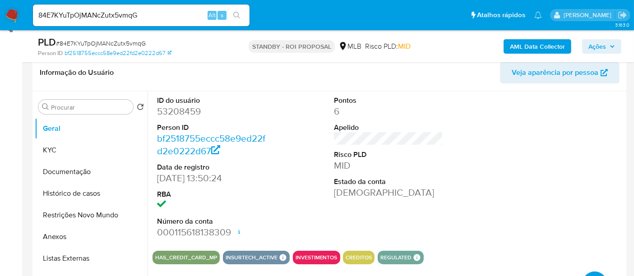
scroll to position [150, 0]
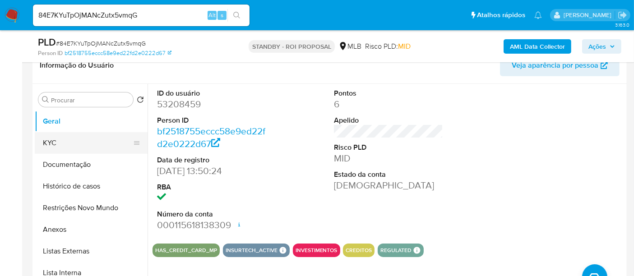
click at [61, 143] on button "KYC" at bounding box center [88, 143] width 106 height 22
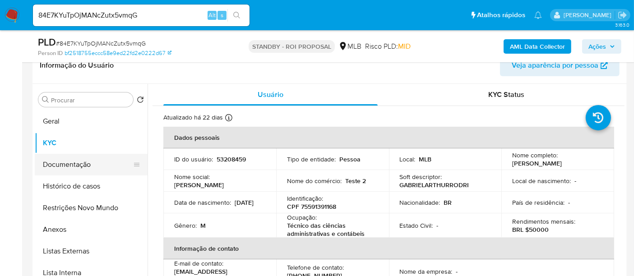
click at [81, 163] on button "Documentação" at bounding box center [88, 165] width 106 height 22
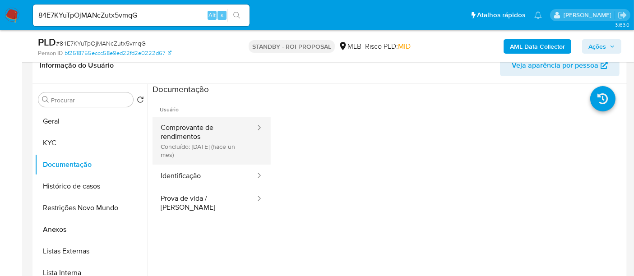
click at [198, 129] on button "Comprovante de rendimentos Concluído: 11/09/2025 (hace un mes)" at bounding box center [204, 141] width 104 height 48
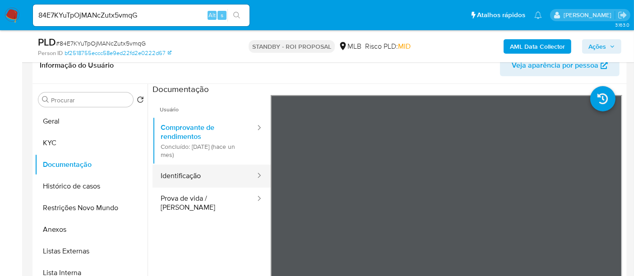
click at [179, 179] on button "Identificação" at bounding box center [204, 176] width 104 height 23
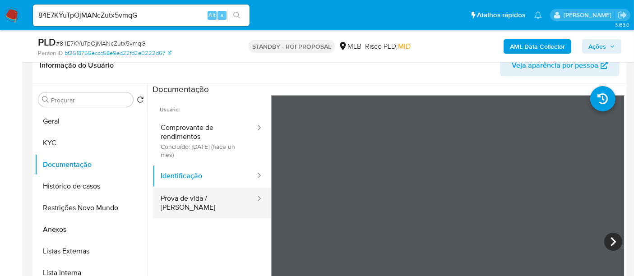
click at [179, 200] on button "Prova de vida / Selfie" at bounding box center [204, 203] width 104 height 31
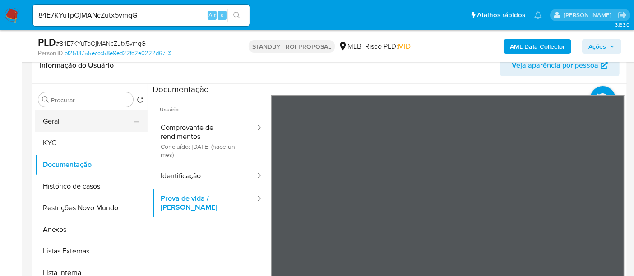
drag, startPoint x: 51, startPoint y: 122, endPoint x: 70, endPoint y: 124, distance: 19.5
click at [51, 122] on button "Geral" at bounding box center [88, 121] width 106 height 22
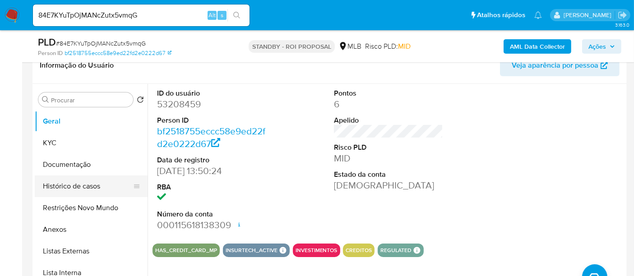
click at [59, 182] on button "Histórico de casos" at bounding box center [88, 186] width 106 height 22
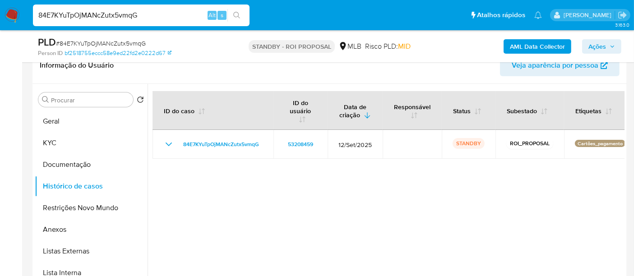
drag, startPoint x: 148, startPoint y: 12, endPoint x: 0, endPoint y: 6, distance: 148.0
click at [0, 6] on nav "Pausado Ver notificaciones 84E7KYuTpOjMANcZutx5vmqG Alt s Atalhos rápidos Presi…" at bounding box center [317, 15] width 634 height 30
paste input "ADN4JXiZAfTQ3Voq6B234JGY"
type input "ADN4JXiZAfTQ3Voq6B234JGY"
click at [238, 12] on icon "search-icon" at bounding box center [236, 15] width 7 height 7
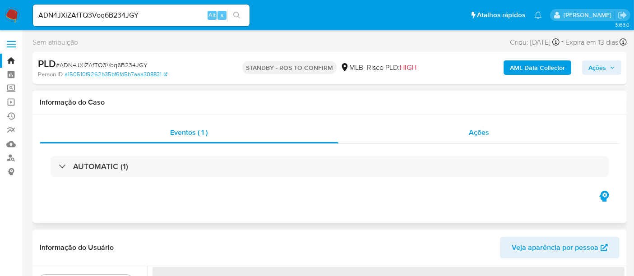
select select "10"
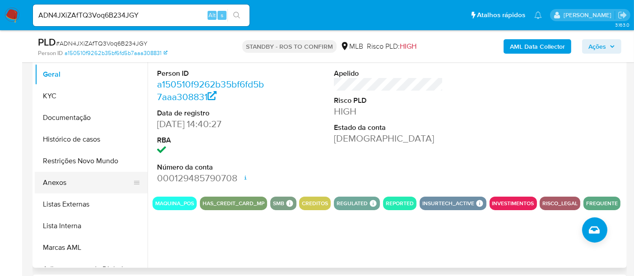
scroll to position [200, 0]
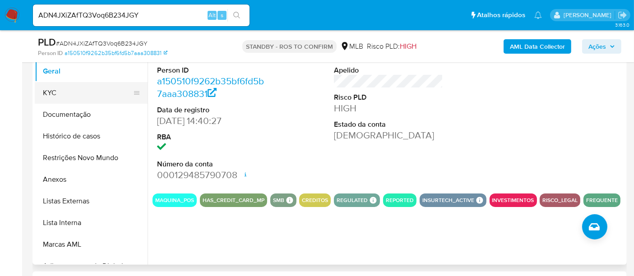
click at [61, 93] on button "KYC" at bounding box center [88, 93] width 106 height 22
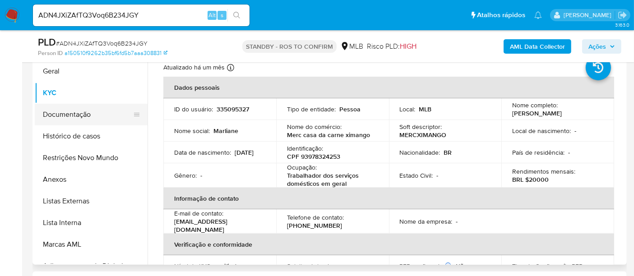
click at [69, 119] on button "Documentação" at bounding box center [88, 115] width 106 height 22
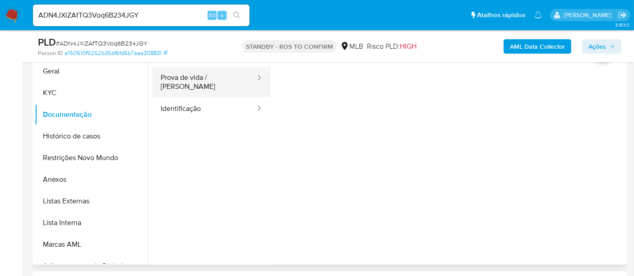
click at [203, 80] on button "Prova de vida / Selfie" at bounding box center [204, 82] width 104 height 31
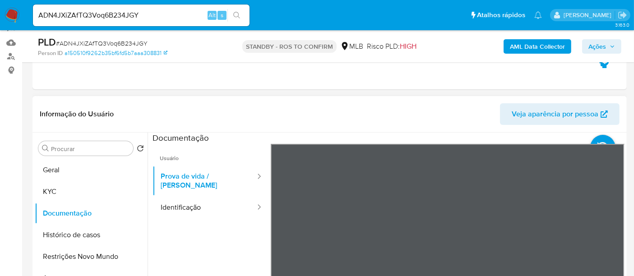
scroll to position [100, 0]
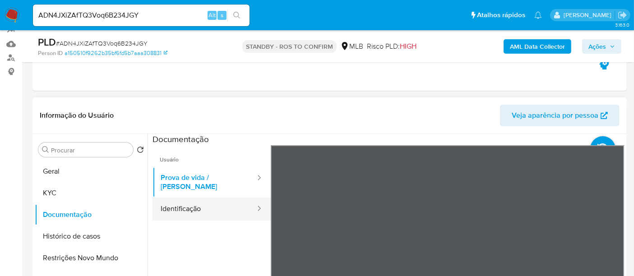
drag, startPoint x: 198, startPoint y: 203, endPoint x: 258, endPoint y: 196, distance: 61.3
click at [198, 203] on button "Identificação" at bounding box center [204, 209] width 104 height 23
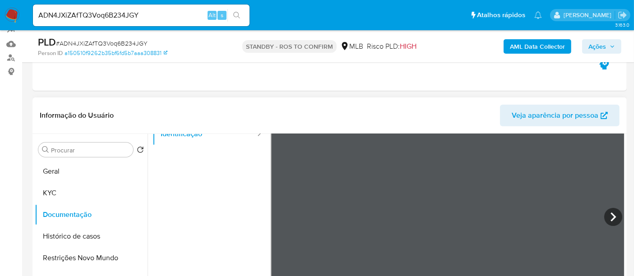
scroll to position [76, 0]
click at [604, 216] on icon at bounding box center [613, 216] width 18 height 18
click at [286, 214] on icon at bounding box center [282, 216] width 18 height 18
drag, startPoint x: 151, startPoint y: 14, endPoint x: 0, endPoint y: 32, distance: 152.2
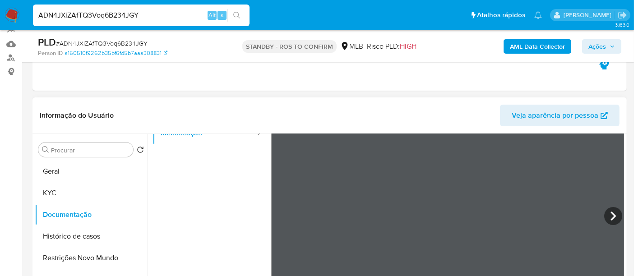
paste input "ZZNQbQ6eleZ5RmdW5CpZmY4j"
type input "ZZNQbQ6eleZ5RmdW5CpZmY4j"
click at [236, 14] on icon "search-icon" at bounding box center [236, 15] width 7 height 7
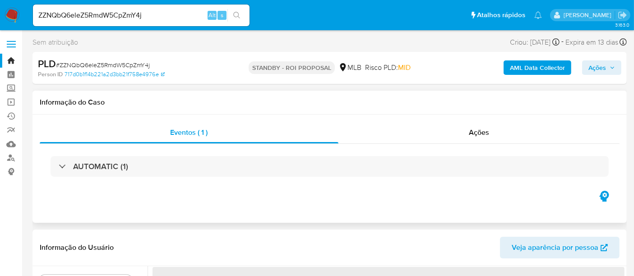
select select "10"
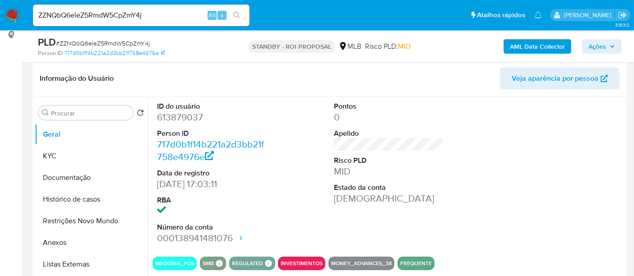
scroll to position [150, 0]
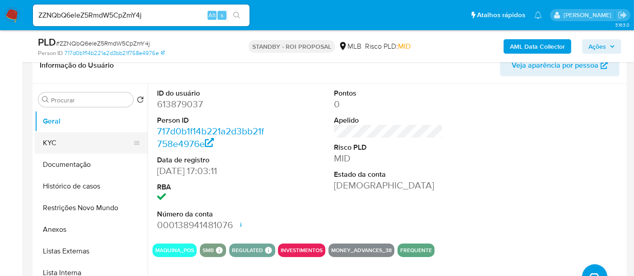
click at [63, 142] on button "KYC" at bounding box center [88, 143] width 106 height 22
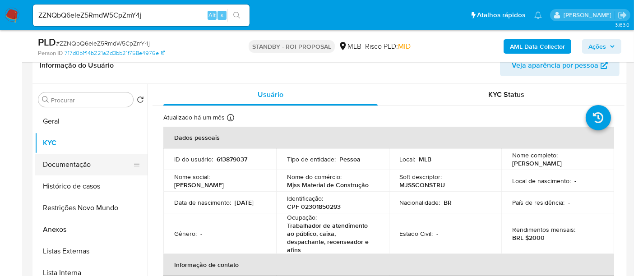
click at [89, 164] on button "Documentação" at bounding box center [88, 165] width 106 height 22
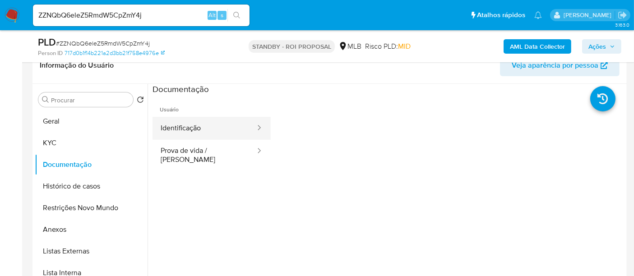
click at [204, 127] on button "Identificação" at bounding box center [204, 128] width 104 height 23
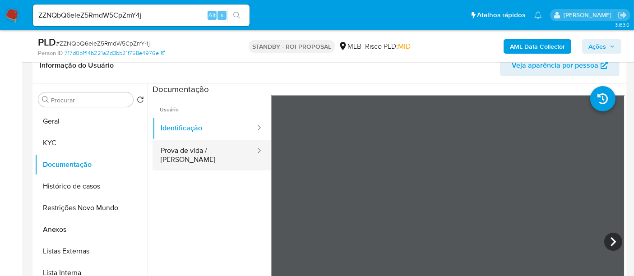
click at [189, 149] on button "Prova de vida / Selfie" at bounding box center [204, 155] width 104 height 31
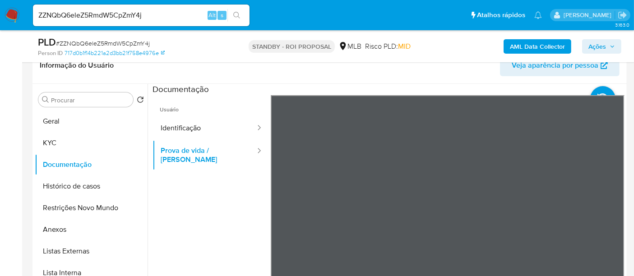
scroll to position [50, 0]
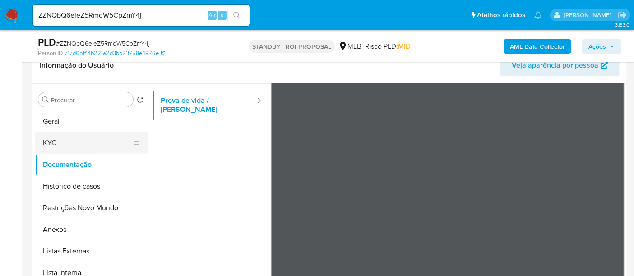
click at [69, 138] on button "KYC" at bounding box center [88, 143] width 106 height 22
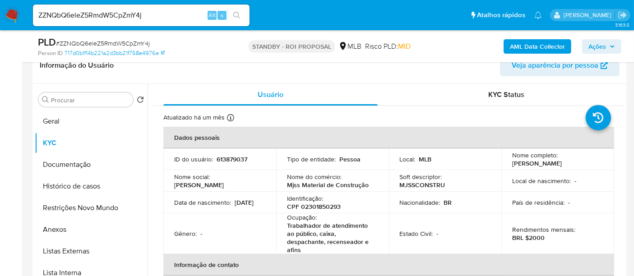
click at [7, 12] on img at bounding box center [12, 15] width 15 height 15
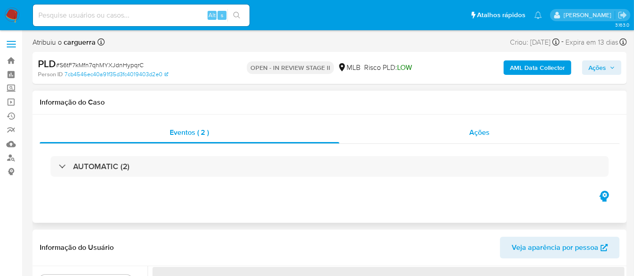
select select "10"
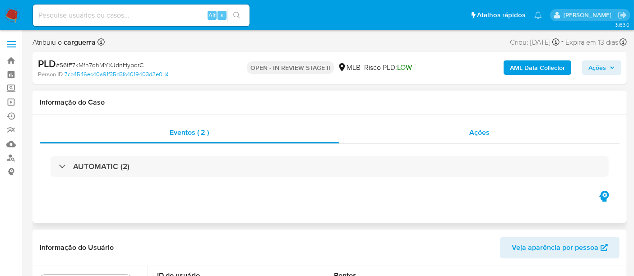
click at [486, 133] on span "Ações" at bounding box center [479, 132] width 20 height 10
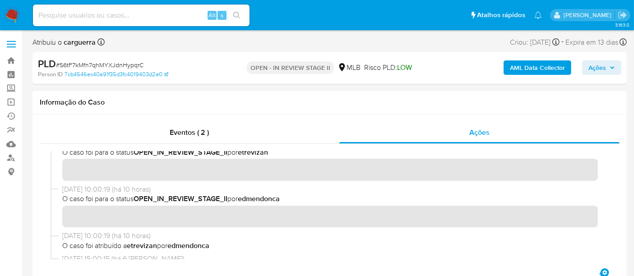
scroll to position [50, 0]
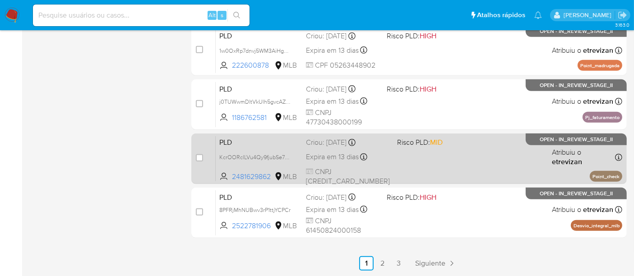
scroll to position [467, 0]
